Goal: Task Accomplishment & Management: Complete application form

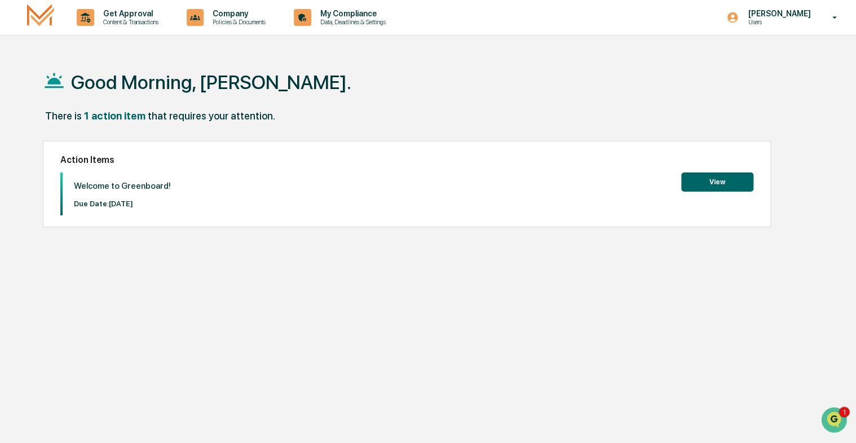
click at [737, 177] on button "View" at bounding box center [718, 182] width 72 height 19
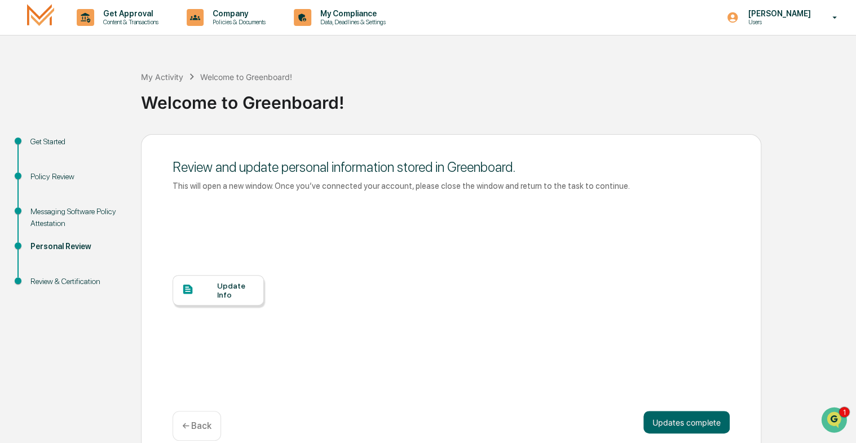
scroll to position [16, 0]
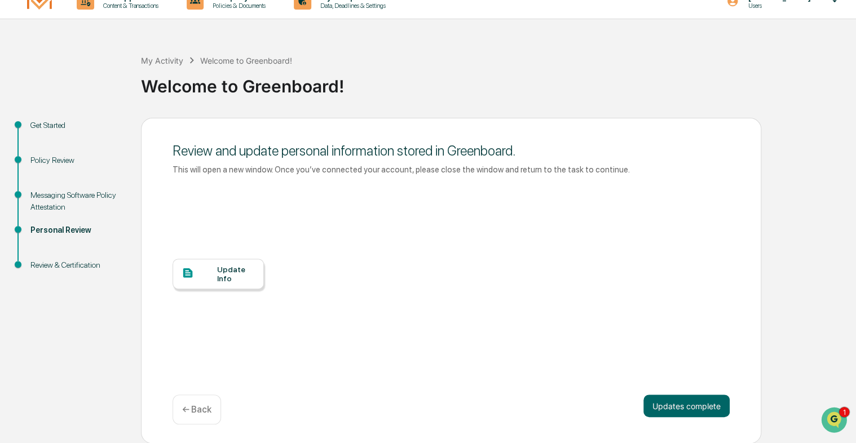
click at [221, 274] on div "Update Info" at bounding box center [236, 274] width 38 height 18
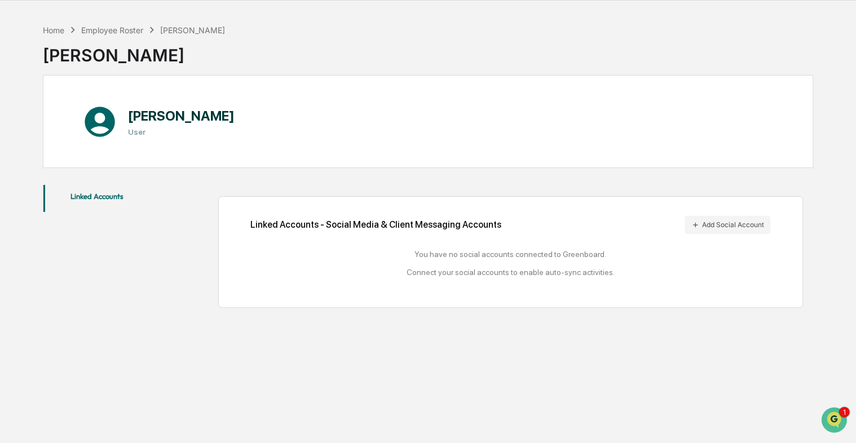
scroll to position [54, 0]
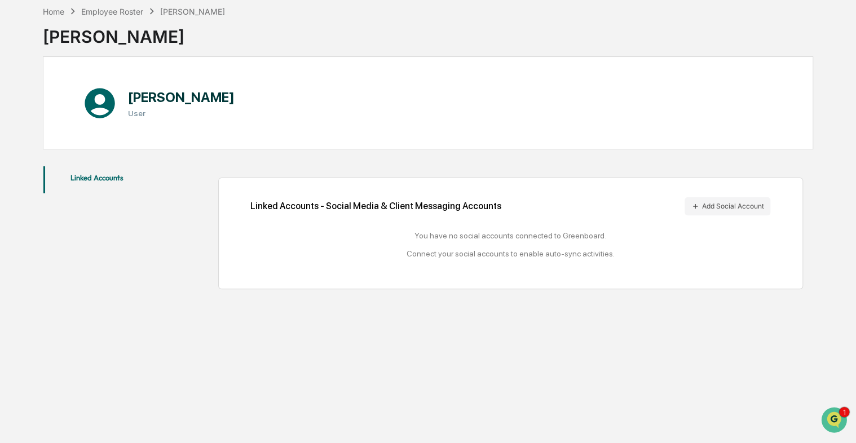
click at [92, 178] on button "Linked Accounts" at bounding box center [96, 179] width 107 height 27
click at [386, 205] on div "Linked Accounts - Social Media & Client Messaging Accounts Add Social Account" at bounding box center [511, 206] width 520 height 18
click at [752, 204] on button "Add Social Account" at bounding box center [728, 206] width 86 height 18
click at [836, 419] on img "Open customer support" at bounding box center [834, 420] width 28 height 23
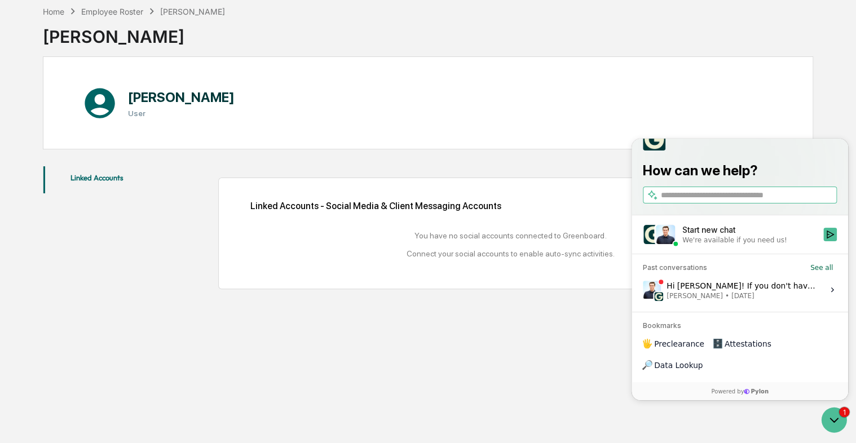
click at [548, 361] on div "Home Employee Roster Craig Fischer Craig Fischer Craig Fischer User Linked Acco…" at bounding box center [428, 221] width 805 height 443
click at [590, 363] on div "Home Employee Roster Craig Fischer Craig Fischer Craig Fischer User Linked Acco…" at bounding box center [428, 221] width 805 height 443
click at [836, 416] on icon "Open customer support" at bounding box center [834, 420] width 28 height 28
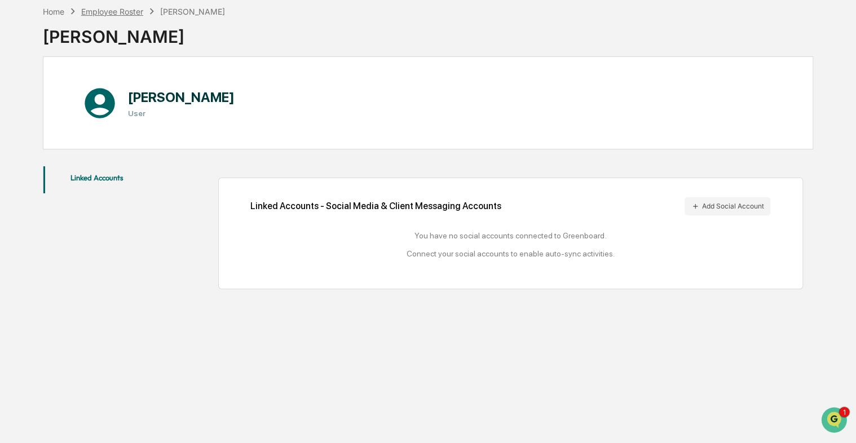
click at [107, 9] on div "Employee Roster" at bounding box center [112, 12] width 62 height 10
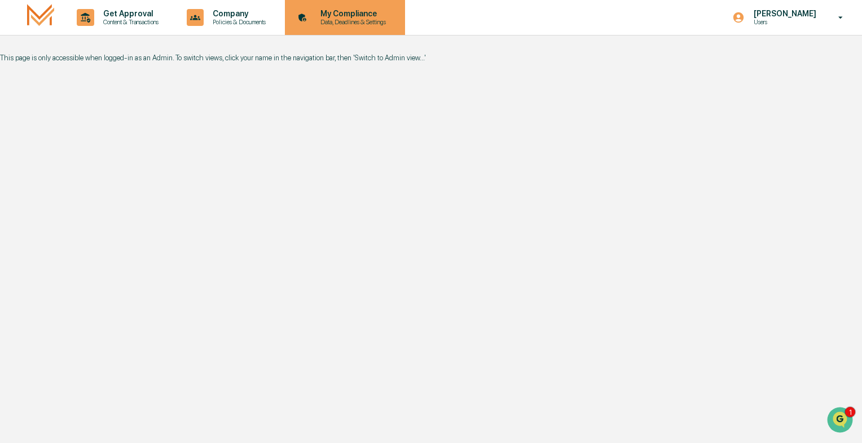
click at [355, 16] on p "My Compliance" at bounding box center [351, 13] width 80 height 9
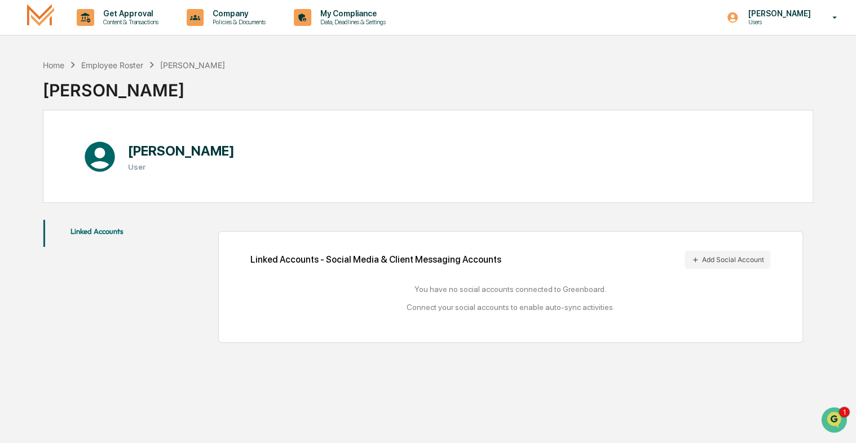
click at [95, 228] on button "Linked Accounts" at bounding box center [96, 233] width 107 height 27
click at [34, 236] on div "Home Employee Roster Craig Fischer Craig Fischer Craig Fischer User Linked Acco…" at bounding box center [428, 275] width 805 height 443
drag, startPoint x: 42, startPoint y: 240, endPoint x: 64, endPoint y: 266, distance: 34.0
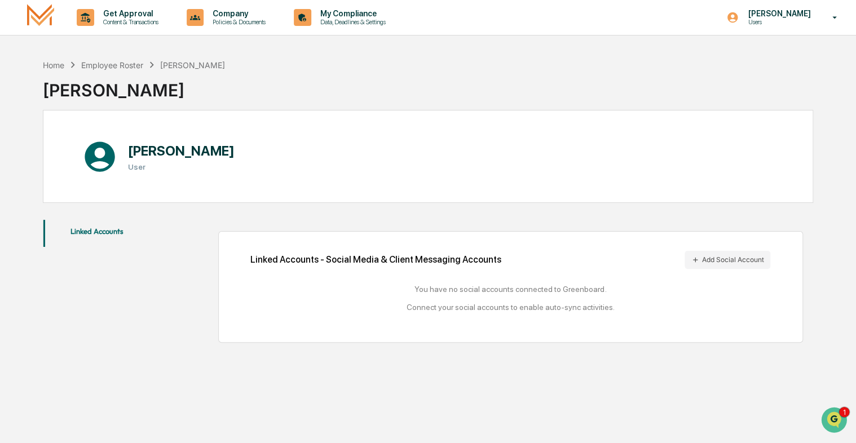
click at [47, 245] on div "Home Employee Roster Craig Fischer Craig Fischer Craig Fischer User Linked Acco…" at bounding box center [428, 275] width 805 height 443
drag, startPoint x: 138, startPoint y: 326, endPoint x: 163, endPoint y: 337, distance: 28.0
click at [154, 337] on div "Linked Accounts Linked Accounts - Social Media & Client Messaging Accounts Add …" at bounding box center [428, 281] width 771 height 134
click at [200, 342] on div "Linked Accounts - Social Media & Client Messaging Accounts Add Social Account Y…" at bounding box center [484, 281] width 657 height 134
click at [54, 66] on div "Home" at bounding box center [53, 65] width 21 height 10
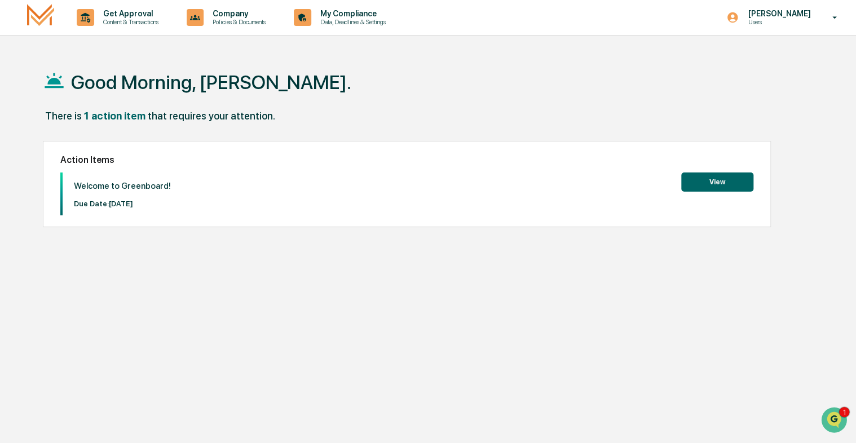
click at [713, 177] on button "View" at bounding box center [718, 182] width 72 height 19
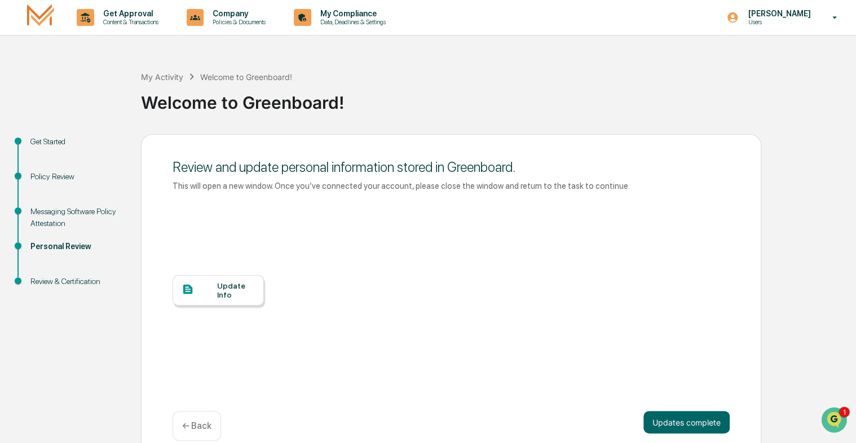
scroll to position [16, 0]
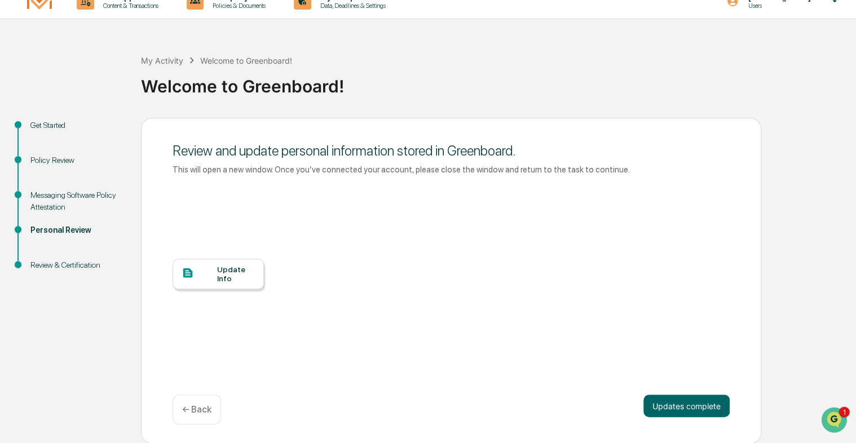
click at [194, 407] on p "← Back" at bounding box center [196, 410] width 29 height 11
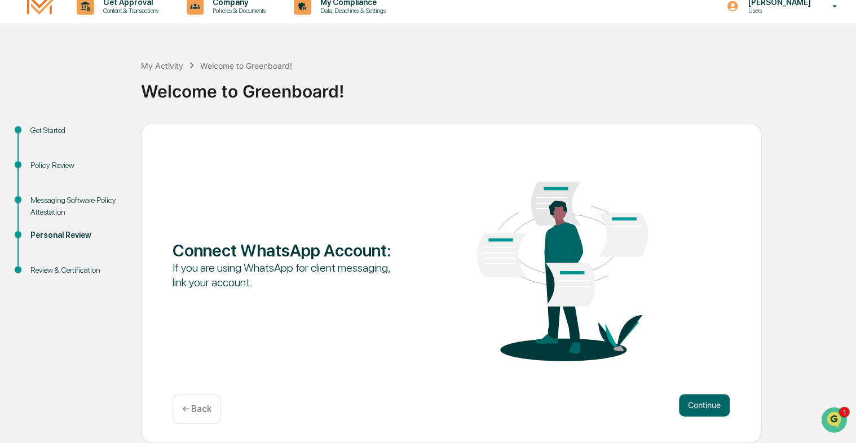
scroll to position [11, 0]
click at [194, 407] on p "← Back" at bounding box center [196, 410] width 29 height 11
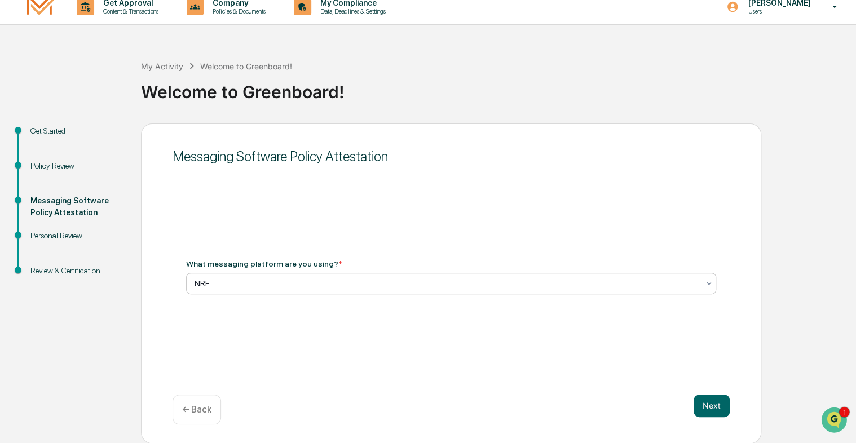
click at [218, 284] on div at bounding box center [447, 283] width 504 height 11
click at [711, 406] on button "Next" at bounding box center [712, 406] width 36 height 23
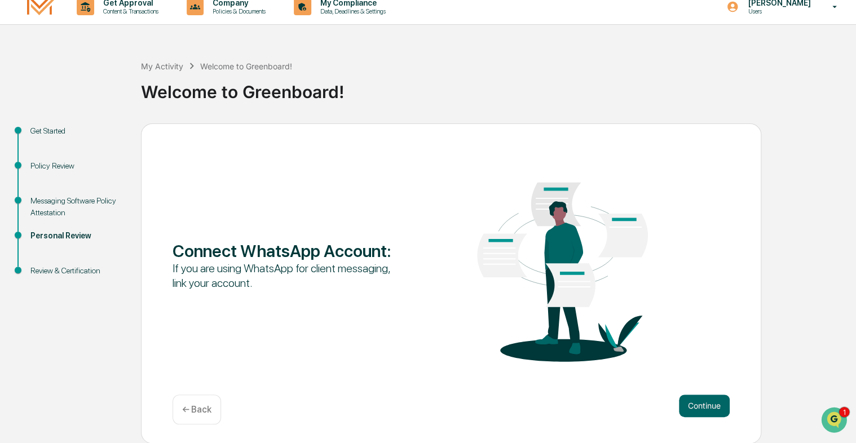
click at [200, 412] on p "← Back" at bounding box center [196, 410] width 29 height 11
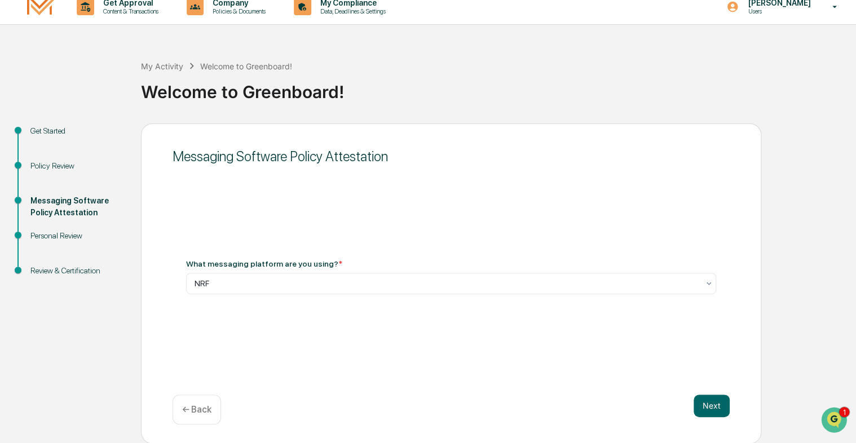
click at [200, 412] on p "← Back" at bounding box center [196, 410] width 29 height 11
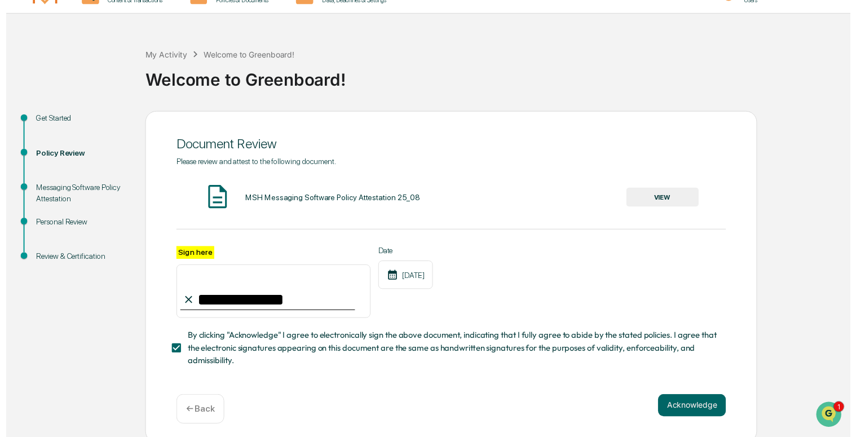
scroll to position [31, 0]
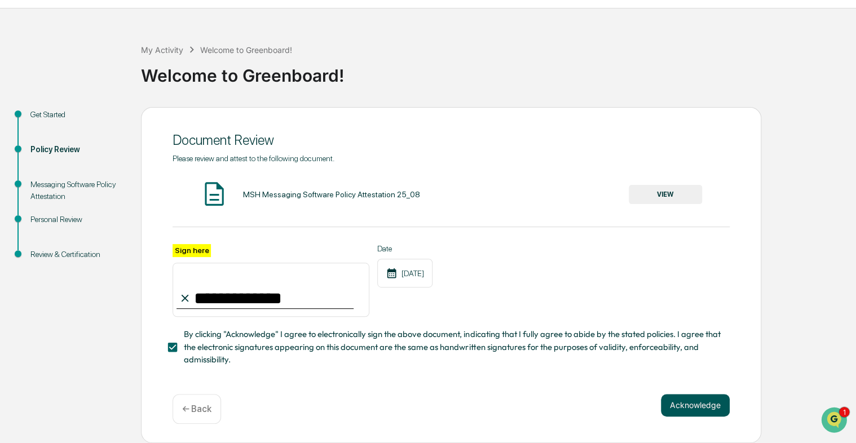
click at [695, 404] on button "Acknowledge" at bounding box center [695, 405] width 69 height 23
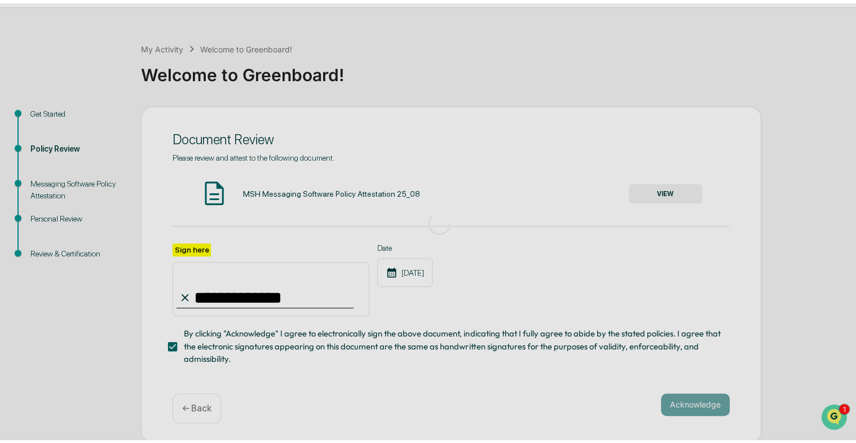
scroll to position [11, 0]
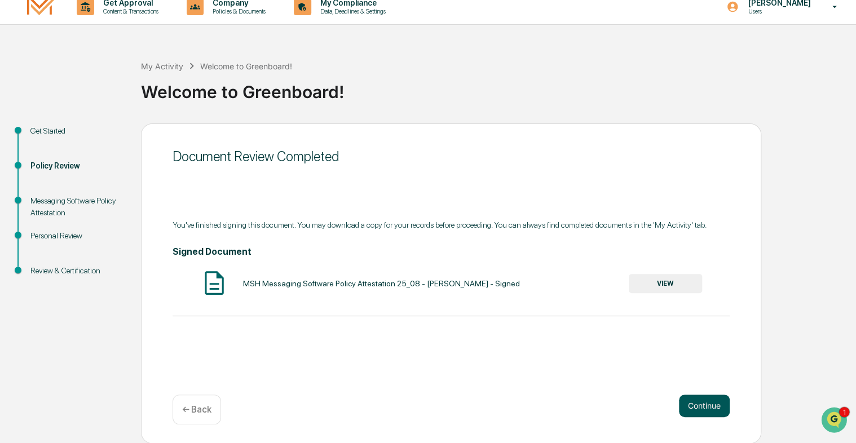
click at [708, 403] on button "Continue" at bounding box center [704, 406] width 51 height 23
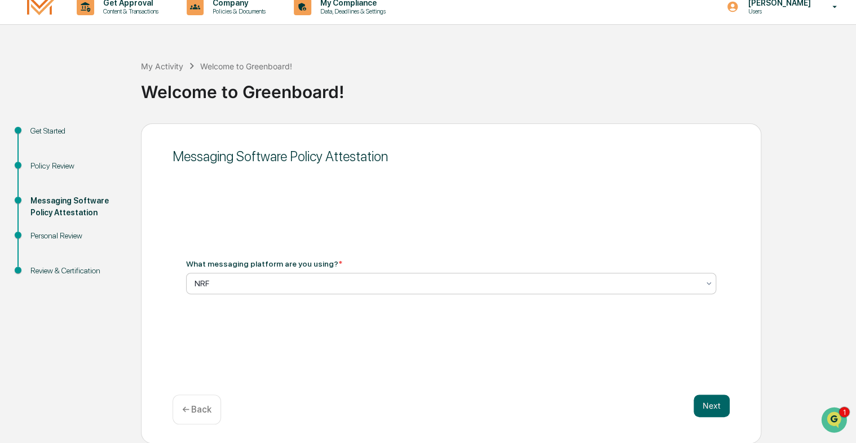
click at [230, 281] on div at bounding box center [447, 283] width 504 height 11
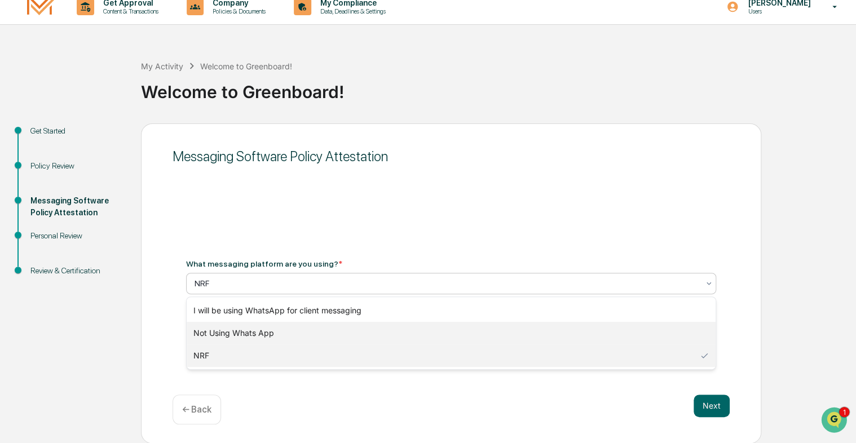
click at [233, 331] on div "Not Using Whats App" at bounding box center [451, 333] width 529 height 23
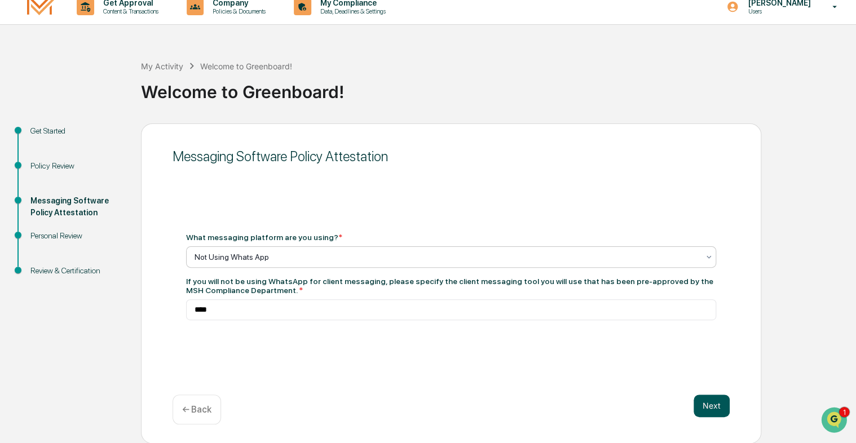
click at [718, 406] on button "Next" at bounding box center [712, 406] width 36 height 23
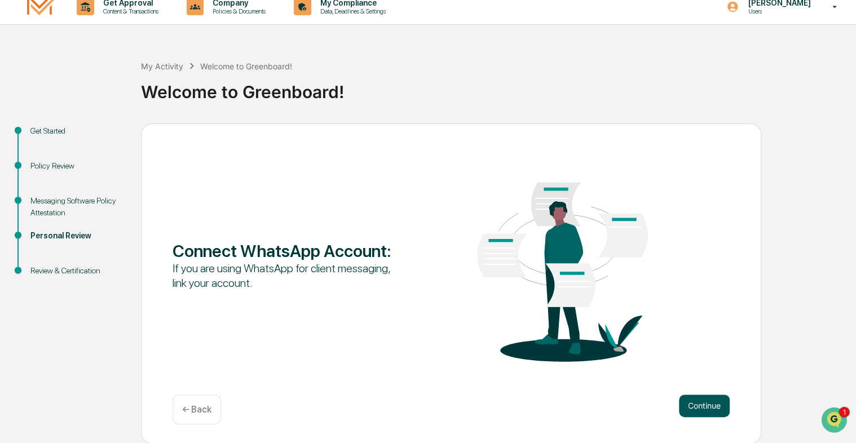
click at [717, 405] on button "Continue" at bounding box center [704, 406] width 51 height 23
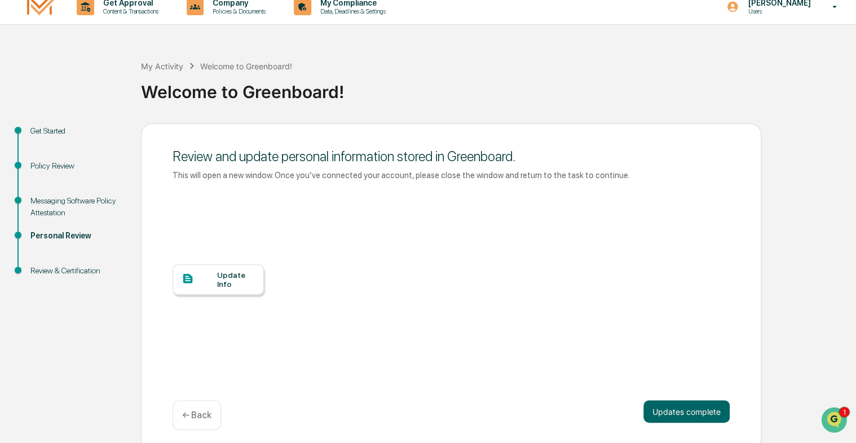
click at [227, 271] on div "Update Info" at bounding box center [236, 280] width 38 height 18
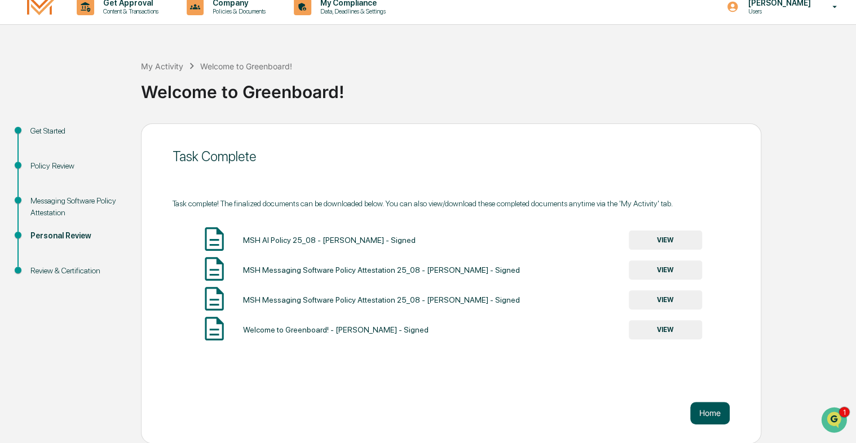
click at [711, 414] on button "Home" at bounding box center [710, 413] width 39 height 23
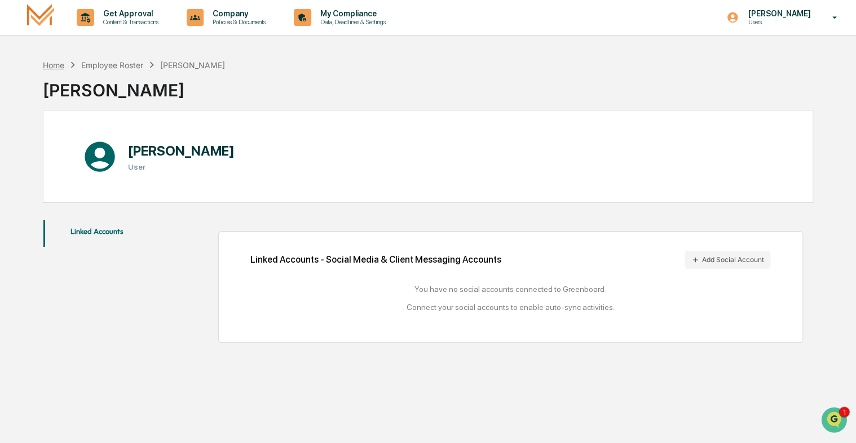
click at [54, 66] on div "Home" at bounding box center [53, 65] width 21 height 10
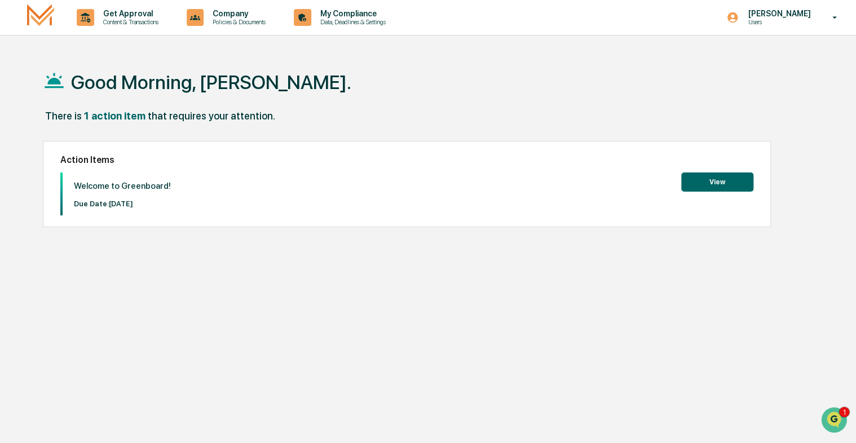
click at [716, 177] on button "View" at bounding box center [718, 182] width 72 height 19
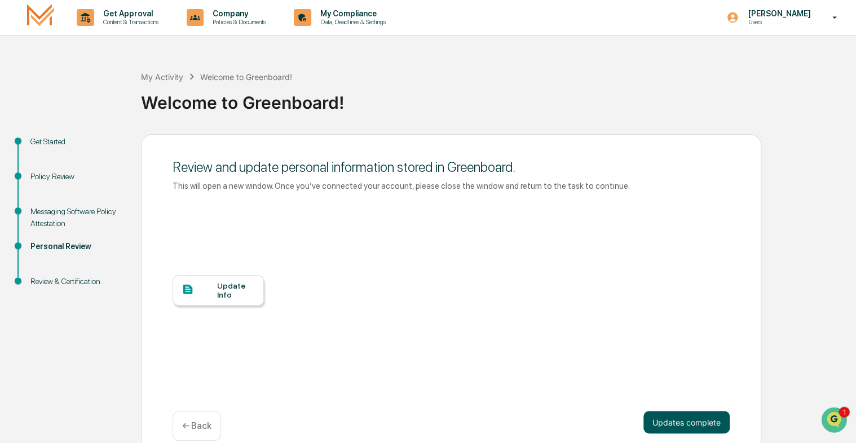
click at [680, 416] on button "Updates complete" at bounding box center [687, 422] width 86 height 23
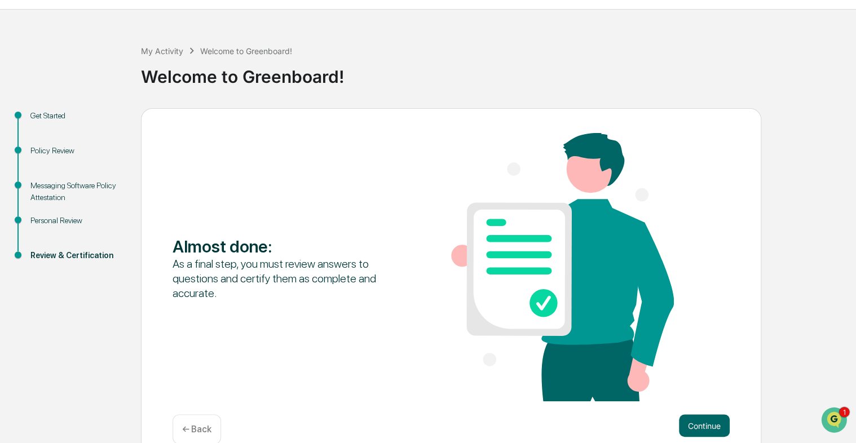
scroll to position [46, 0]
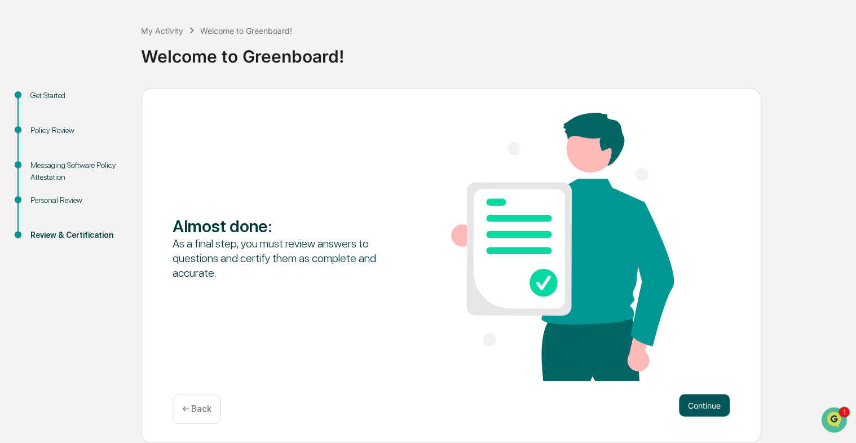
click at [704, 407] on button "Continue" at bounding box center [704, 405] width 51 height 23
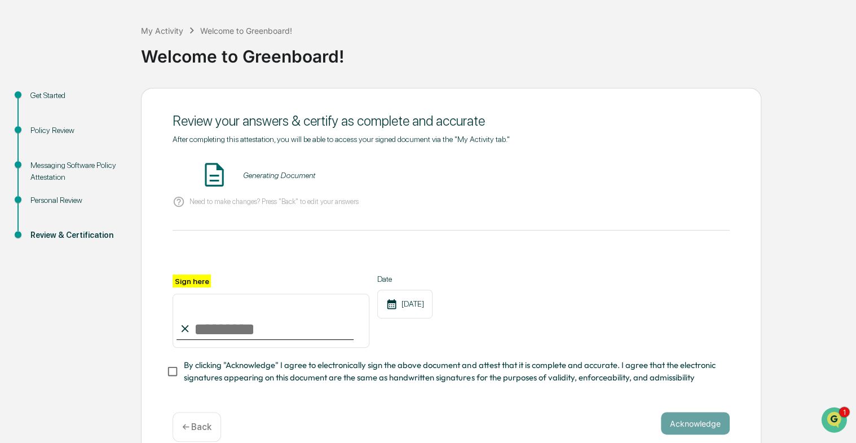
scroll to position [68, 0]
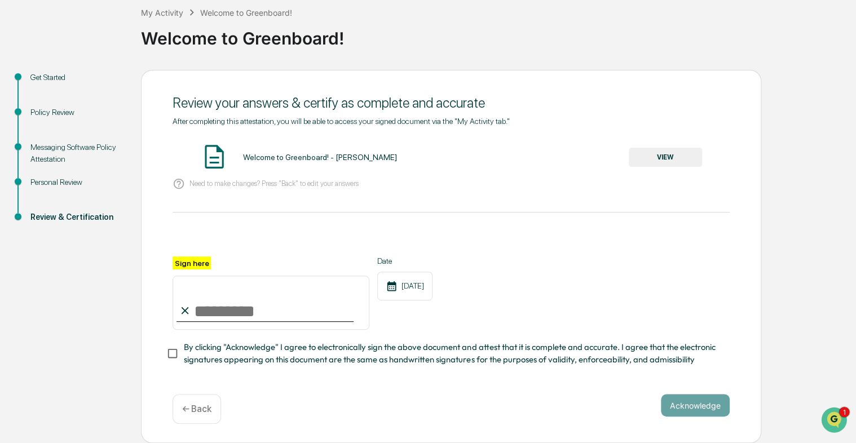
click at [199, 306] on input "Sign here" at bounding box center [271, 303] width 197 height 54
type input "**********"
click at [699, 406] on button "Acknowledge" at bounding box center [695, 405] width 69 height 23
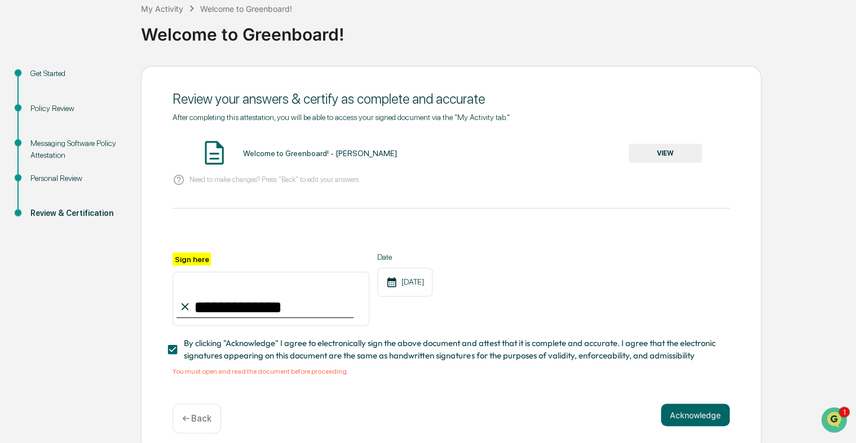
click at [672, 153] on button "VIEW" at bounding box center [665, 153] width 73 height 19
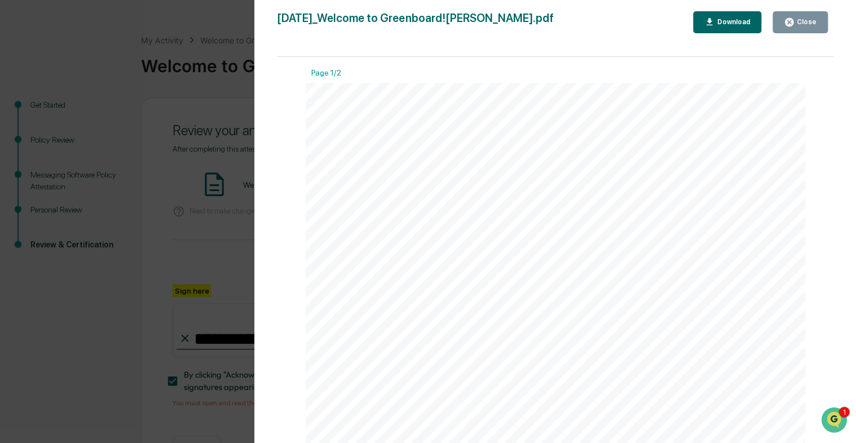
scroll to position [0, 0]
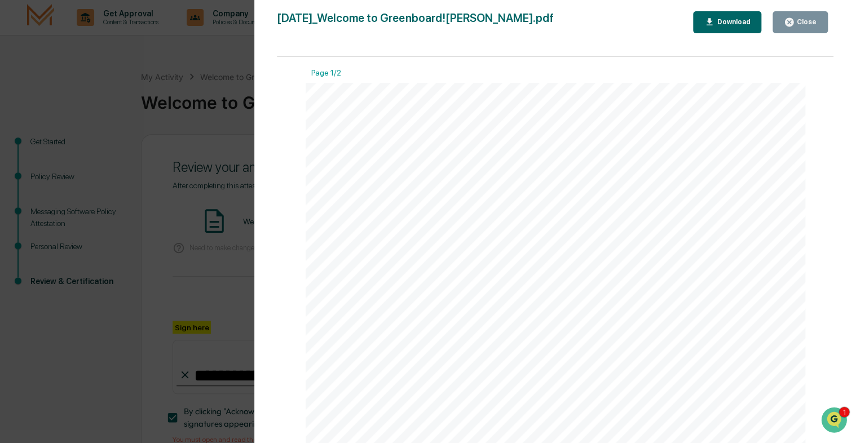
click at [802, 21] on div "Close" at bounding box center [806, 22] width 22 height 8
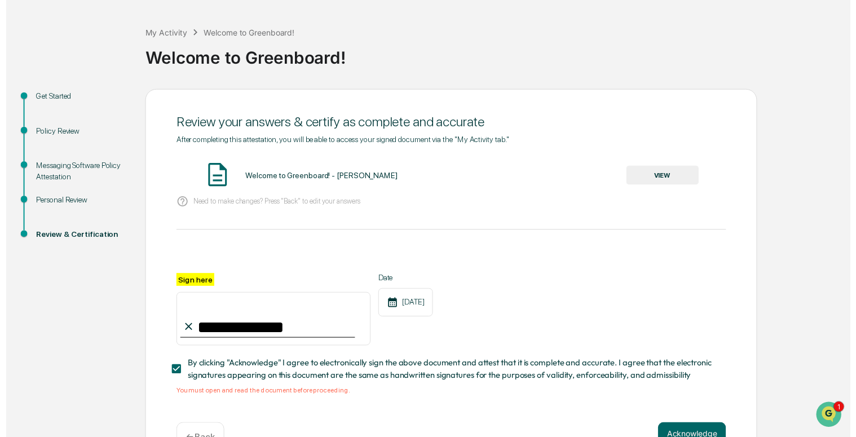
scroll to position [82, 0]
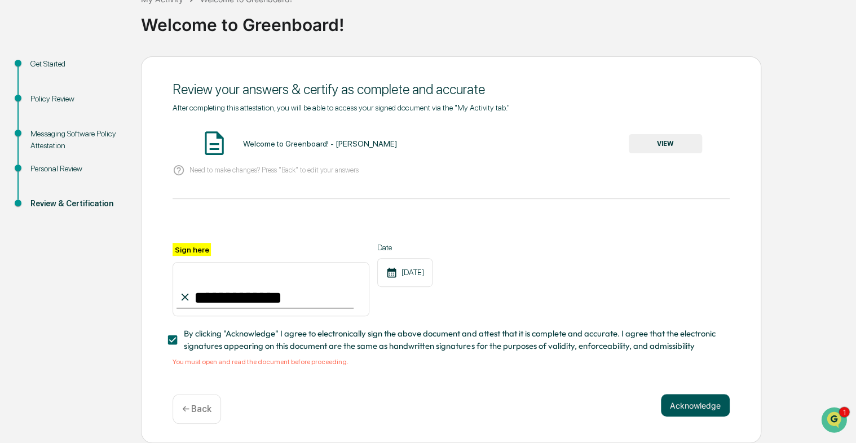
click at [698, 406] on button "Acknowledge" at bounding box center [695, 405] width 69 height 23
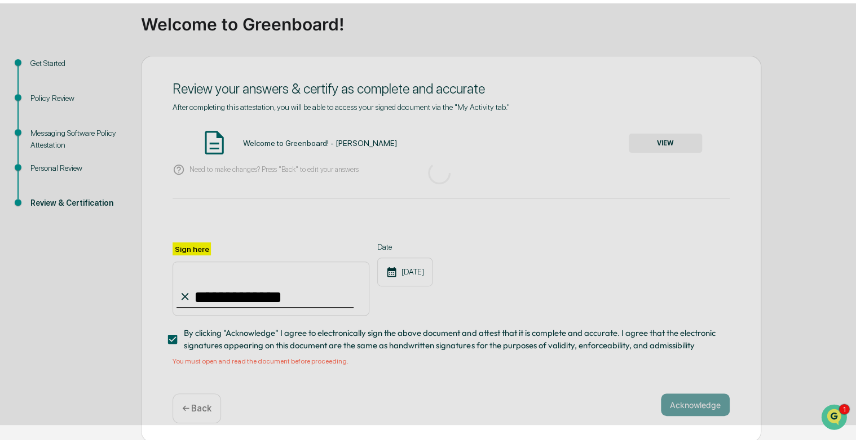
scroll to position [11, 0]
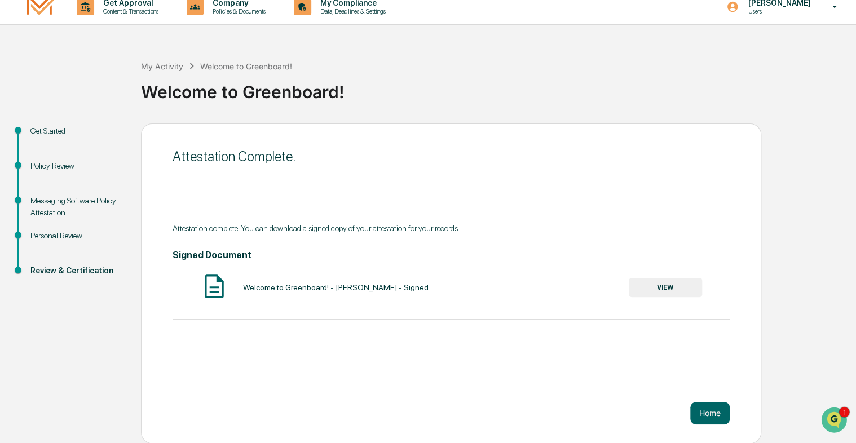
click at [667, 286] on button "VIEW" at bounding box center [665, 287] width 73 height 19
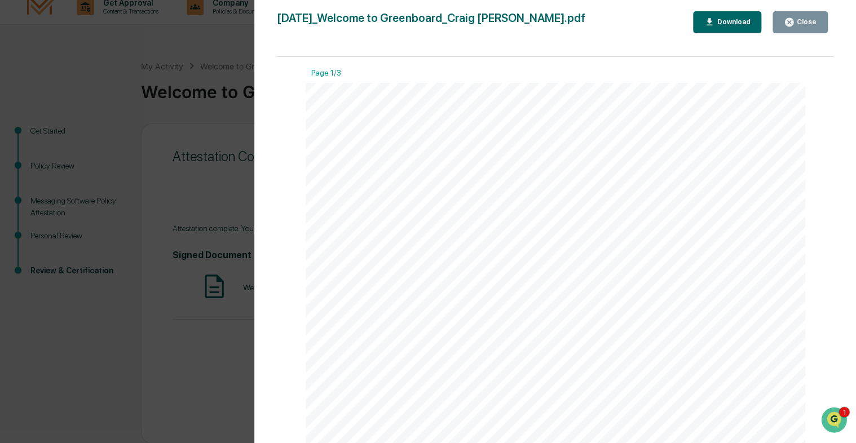
click at [724, 23] on div "Download" at bounding box center [733, 22] width 36 height 8
